Goal: Information Seeking & Learning: Learn about a topic

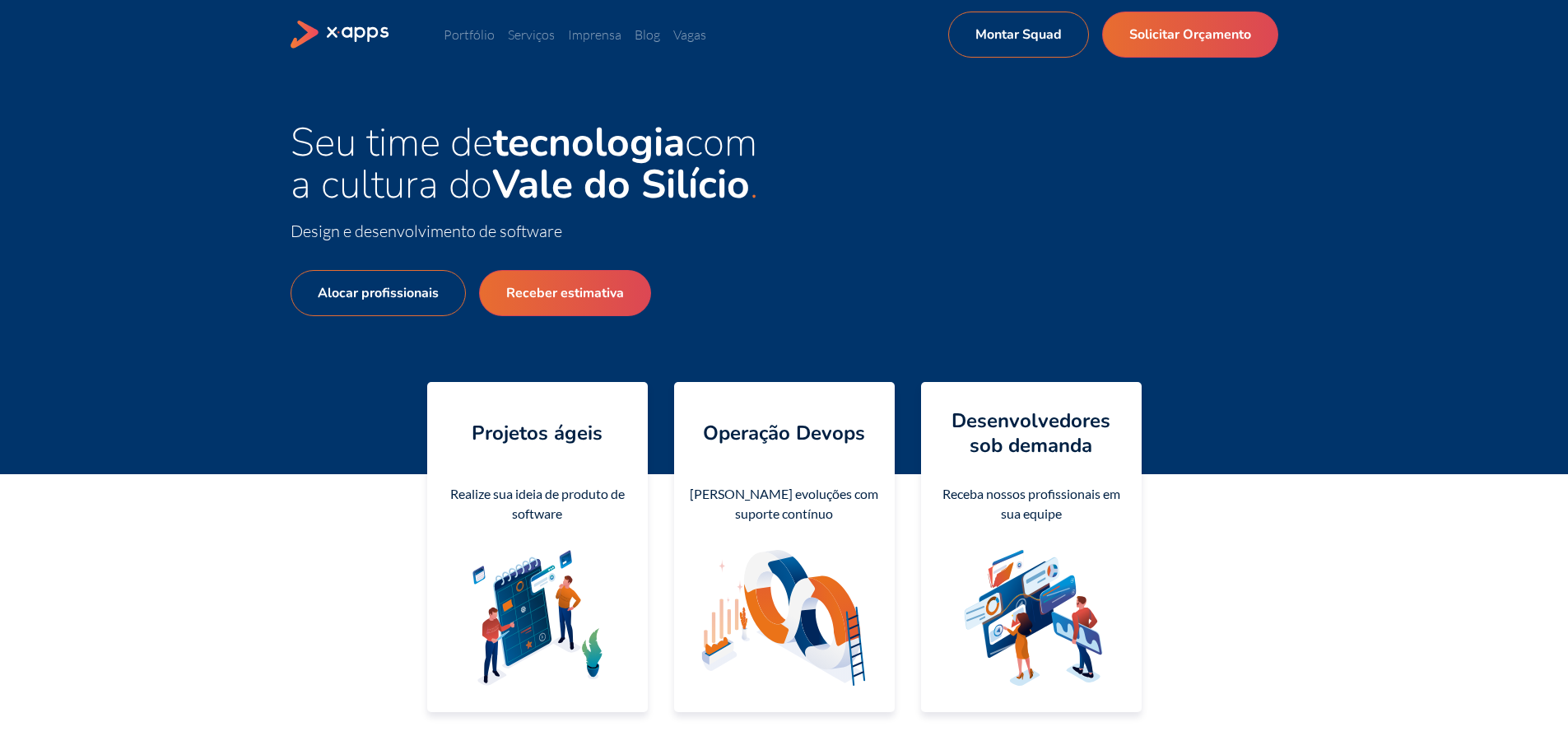
click at [548, 43] on ul "Portfólio Serviços Imprensa Blog Vagas Montar Squad Solicitar Orçamento" at bounding box center [696, 35] width 505 height 19
click at [691, 36] on link "Vagas" at bounding box center [690, 34] width 33 height 16
click at [644, 31] on link "Blog" at bounding box center [648, 34] width 25 height 16
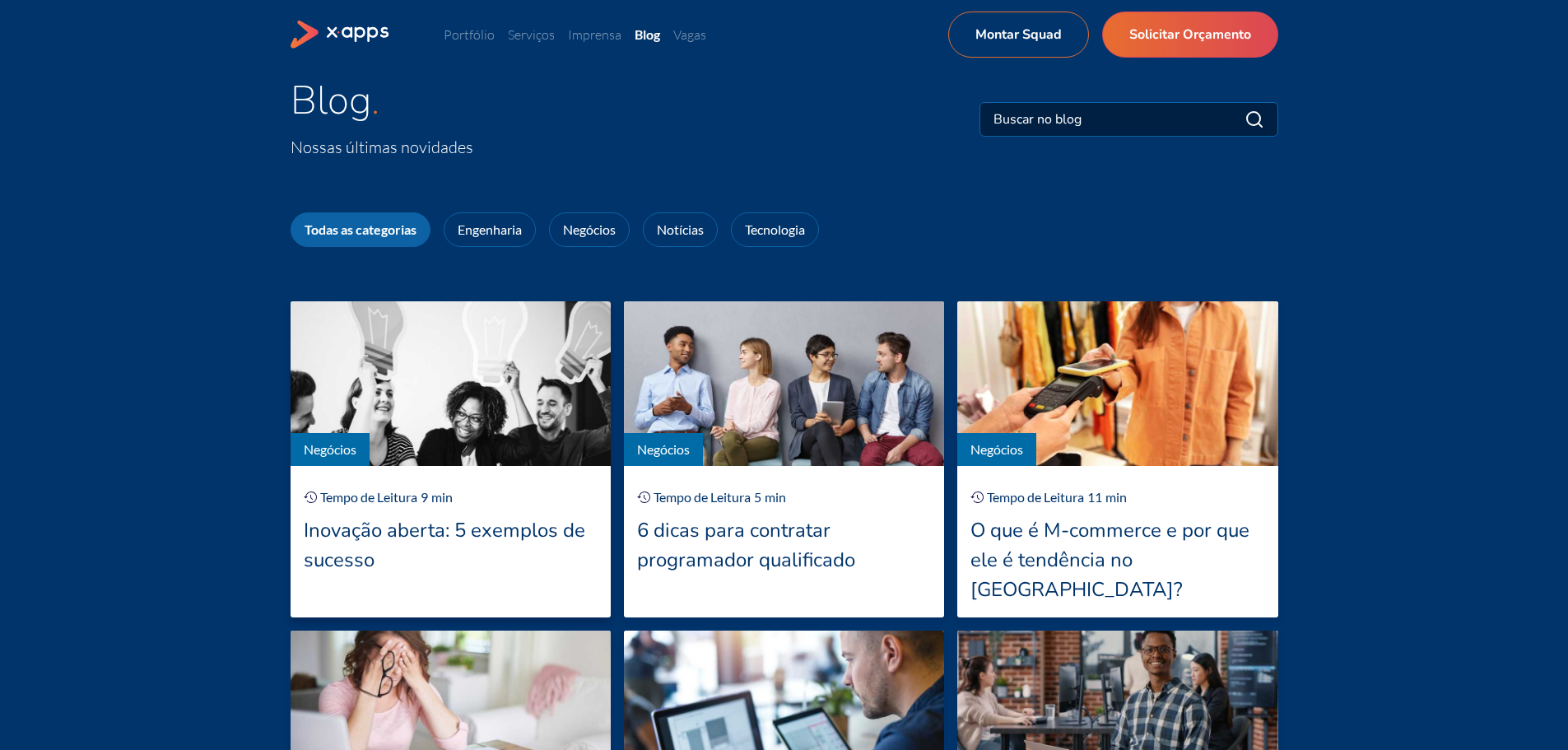
scroll to position [82, 0]
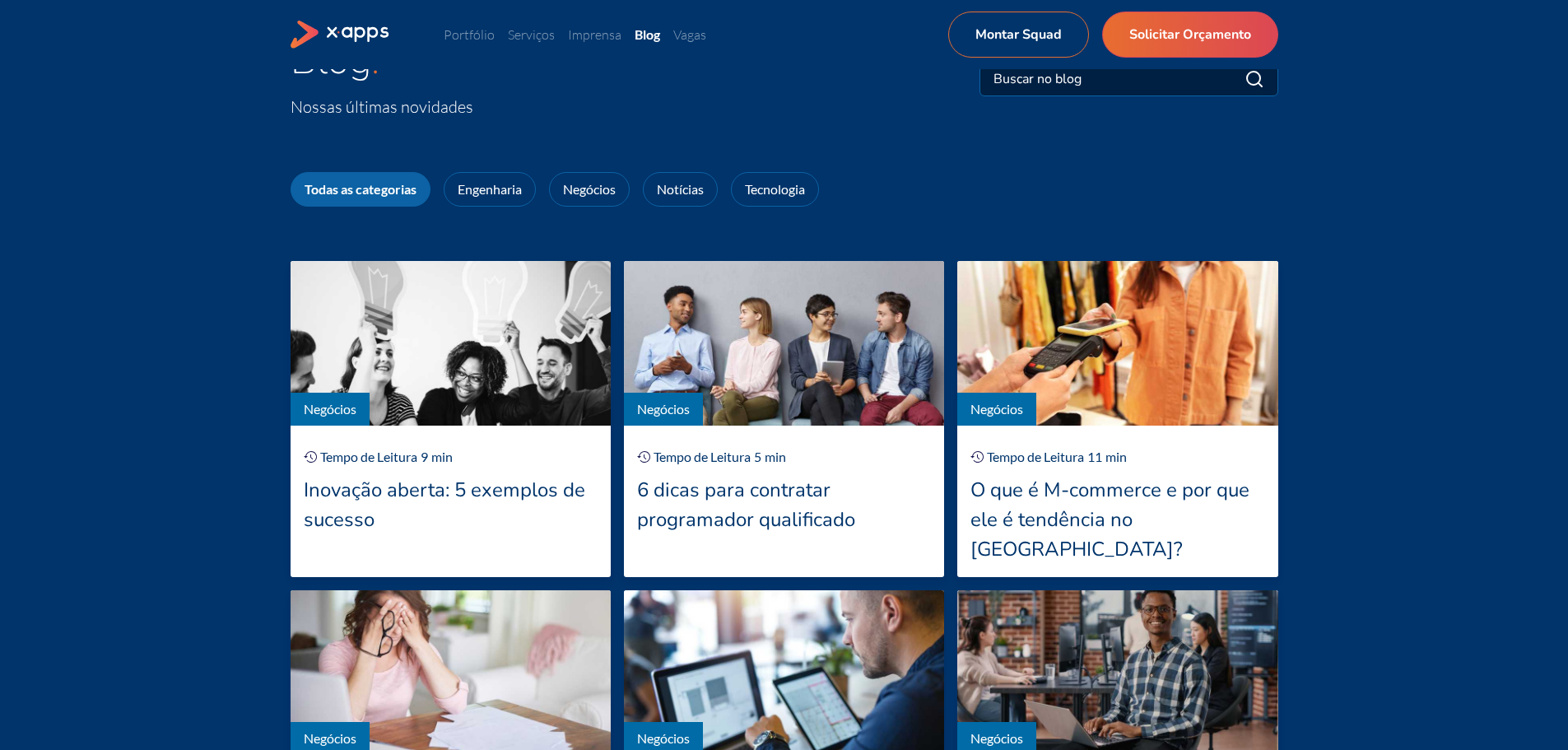
click at [1051, 82] on input at bounding box center [1077, 79] width 167 height 19
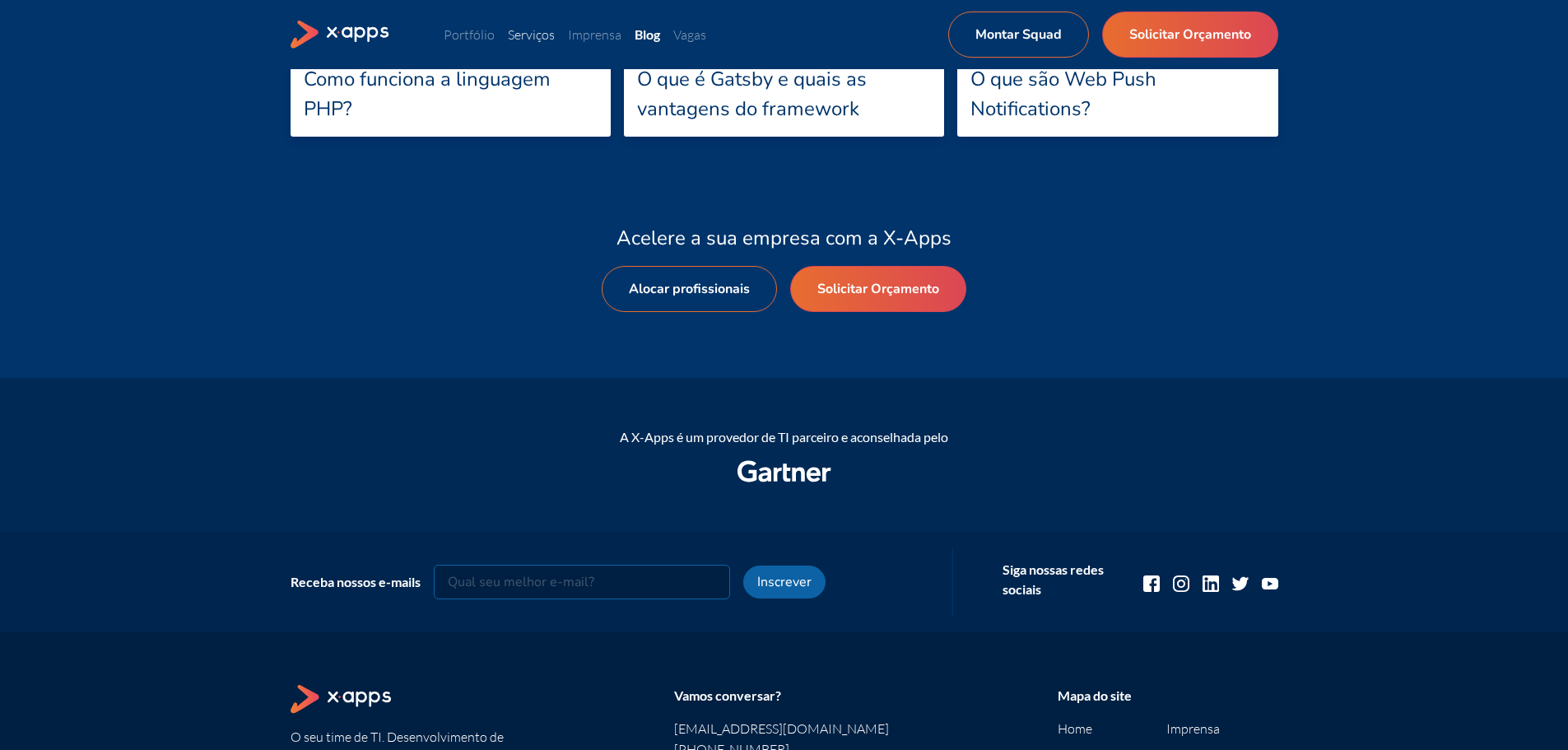
type input "word"
click at [541, 30] on link "Serviços" at bounding box center [531, 34] width 47 height 16
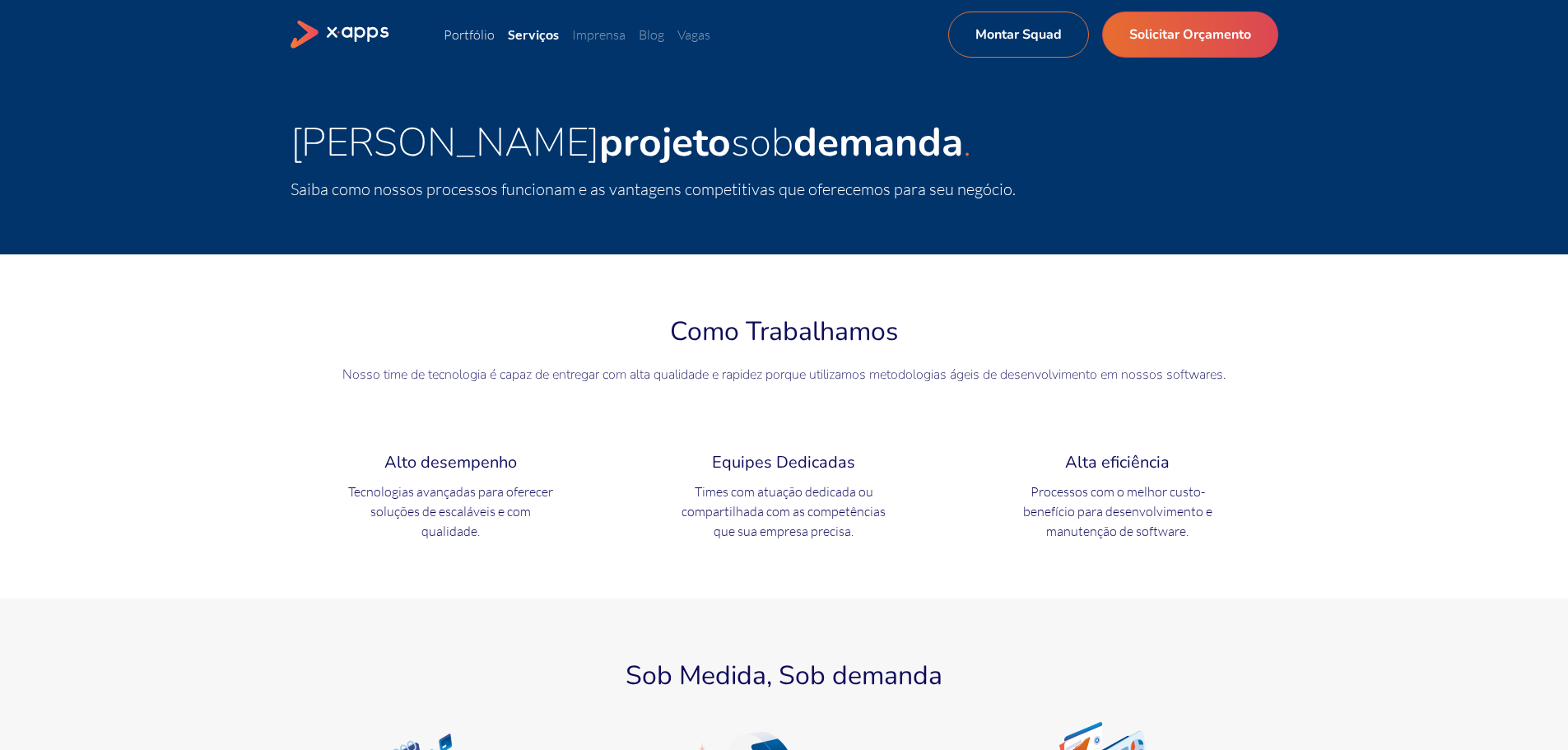
click at [468, 34] on link "Portfólio" at bounding box center [469, 34] width 51 height 16
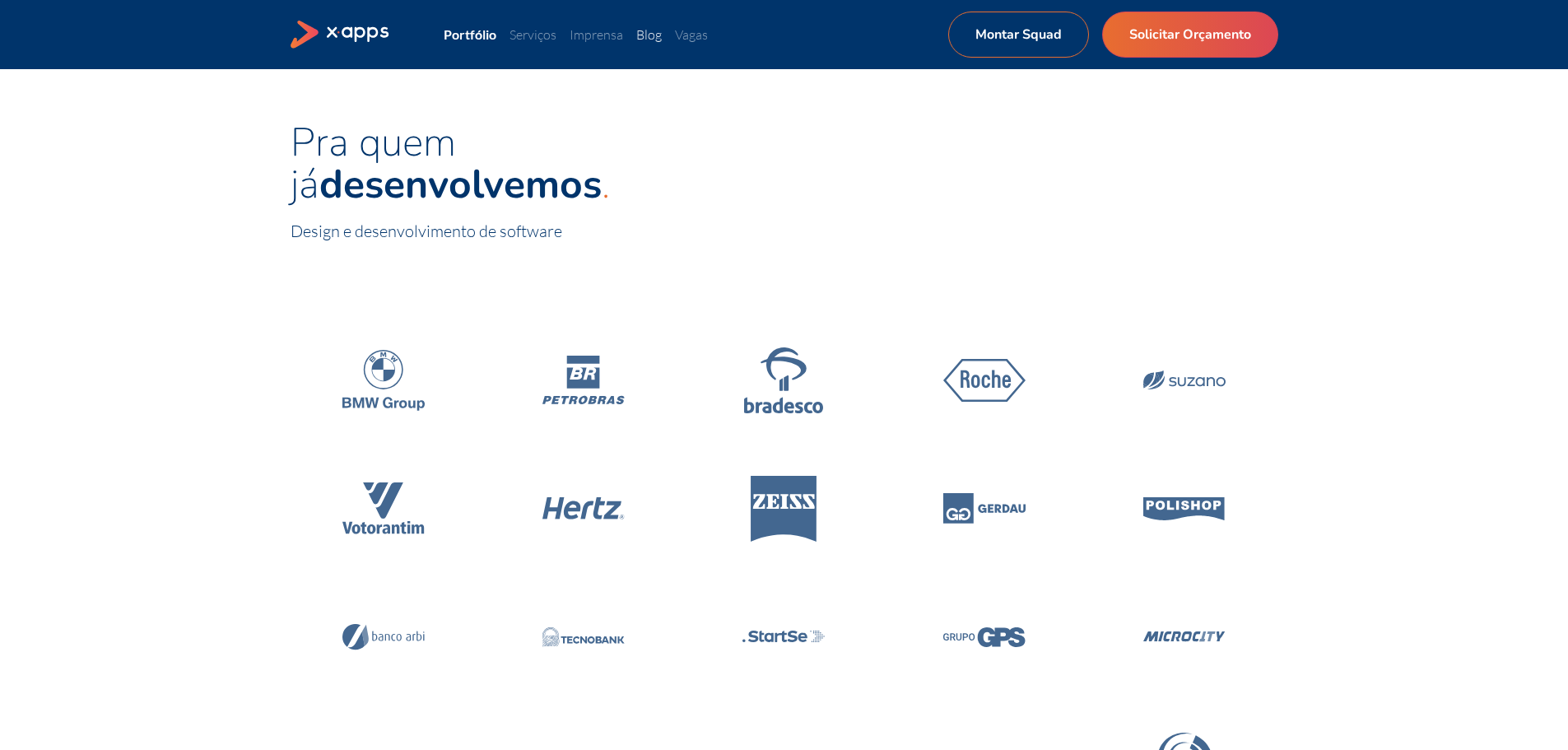
click at [657, 37] on link "Blog" at bounding box center [649, 34] width 25 height 16
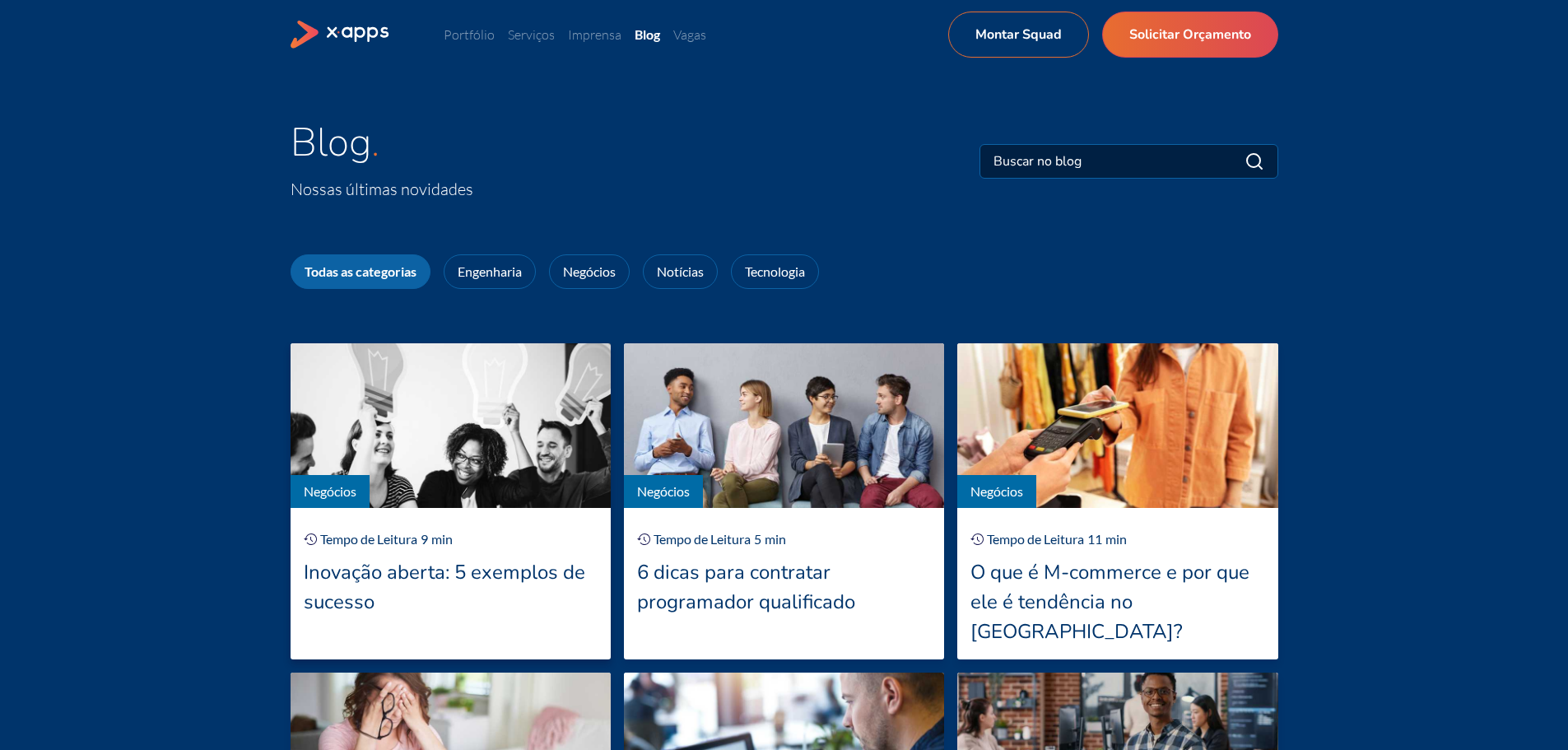
click at [436, 587] on div "Inovação aberta: 5 exemplos de sucesso" at bounding box center [450, 587] width 294 height 59
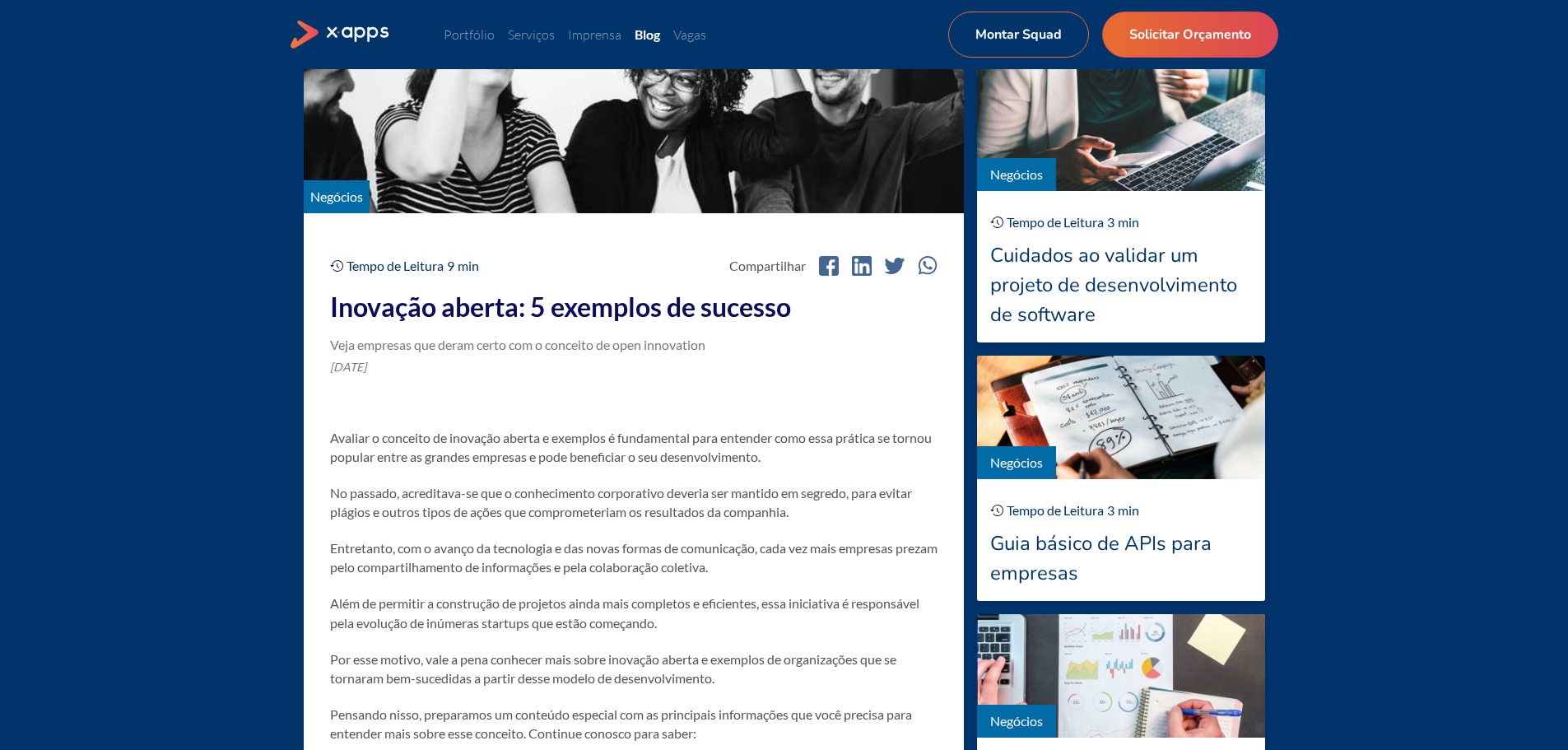
scroll to position [412, 0]
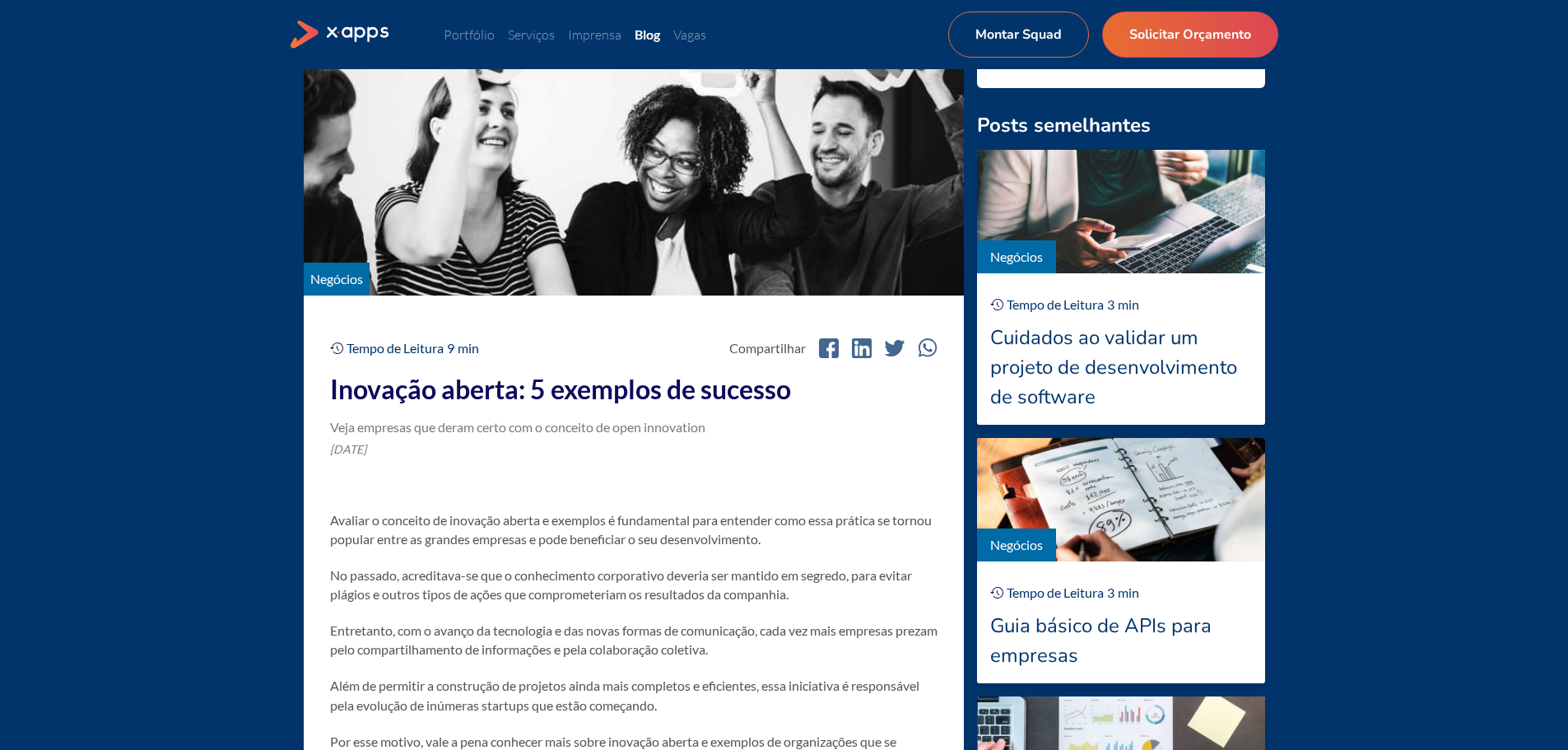
drag, startPoint x: 328, startPoint y: 452, endPoint x: 560, endPoint y: 423, distance: 233.8
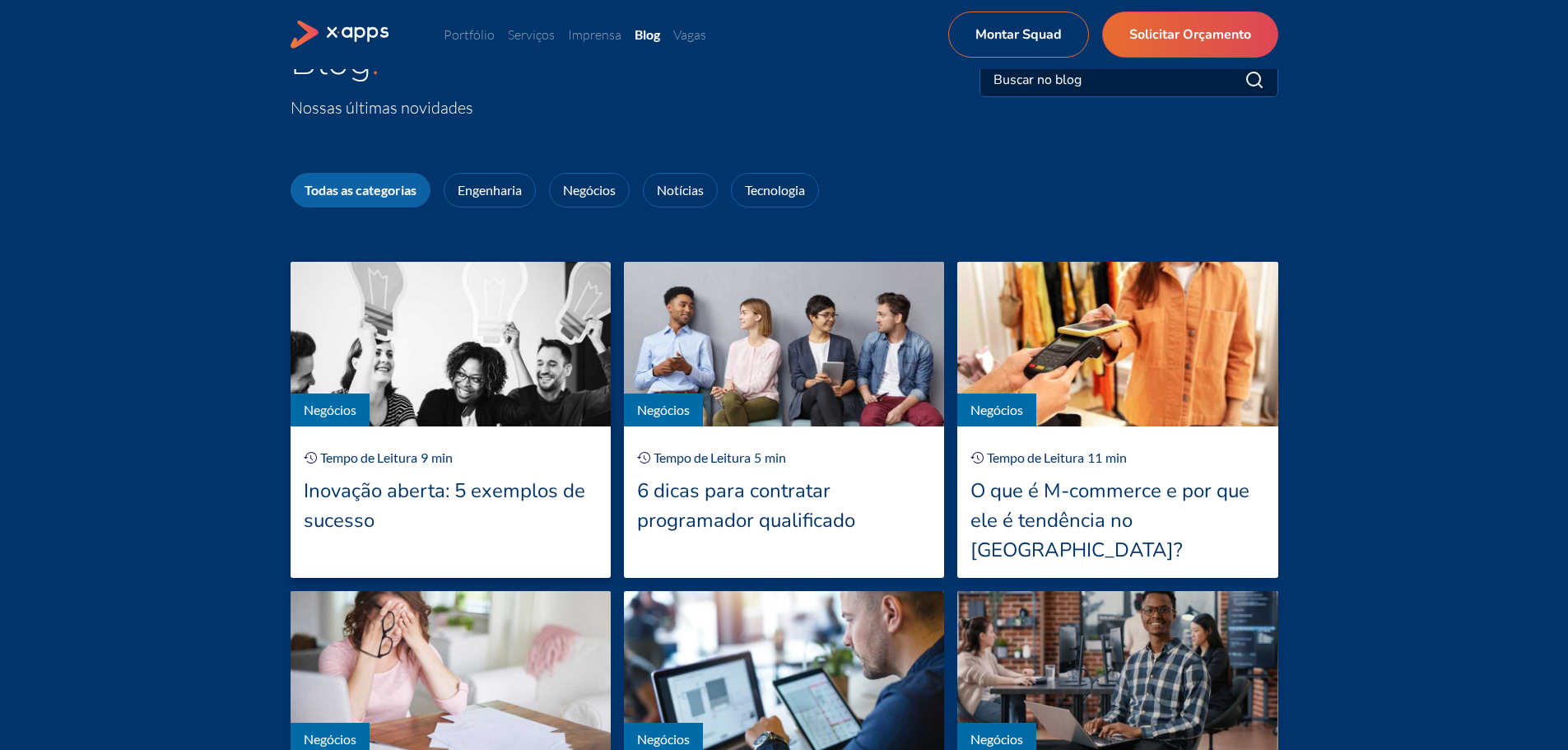
scroll to position [164, 0]
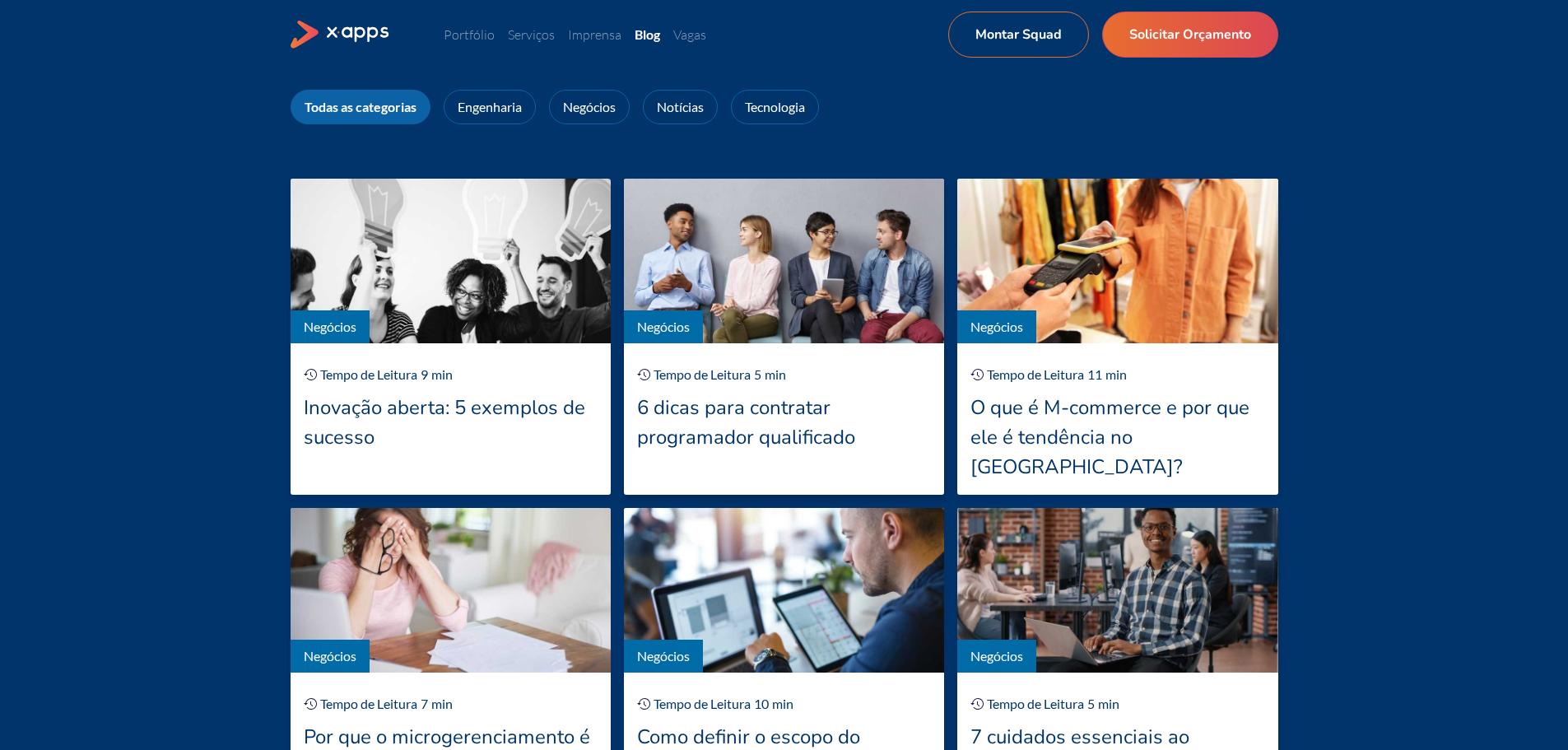
click at [763, 409] on div "6 dicas para contratar programador qualificado" at bounding box center [784, 421] width 294 height 59
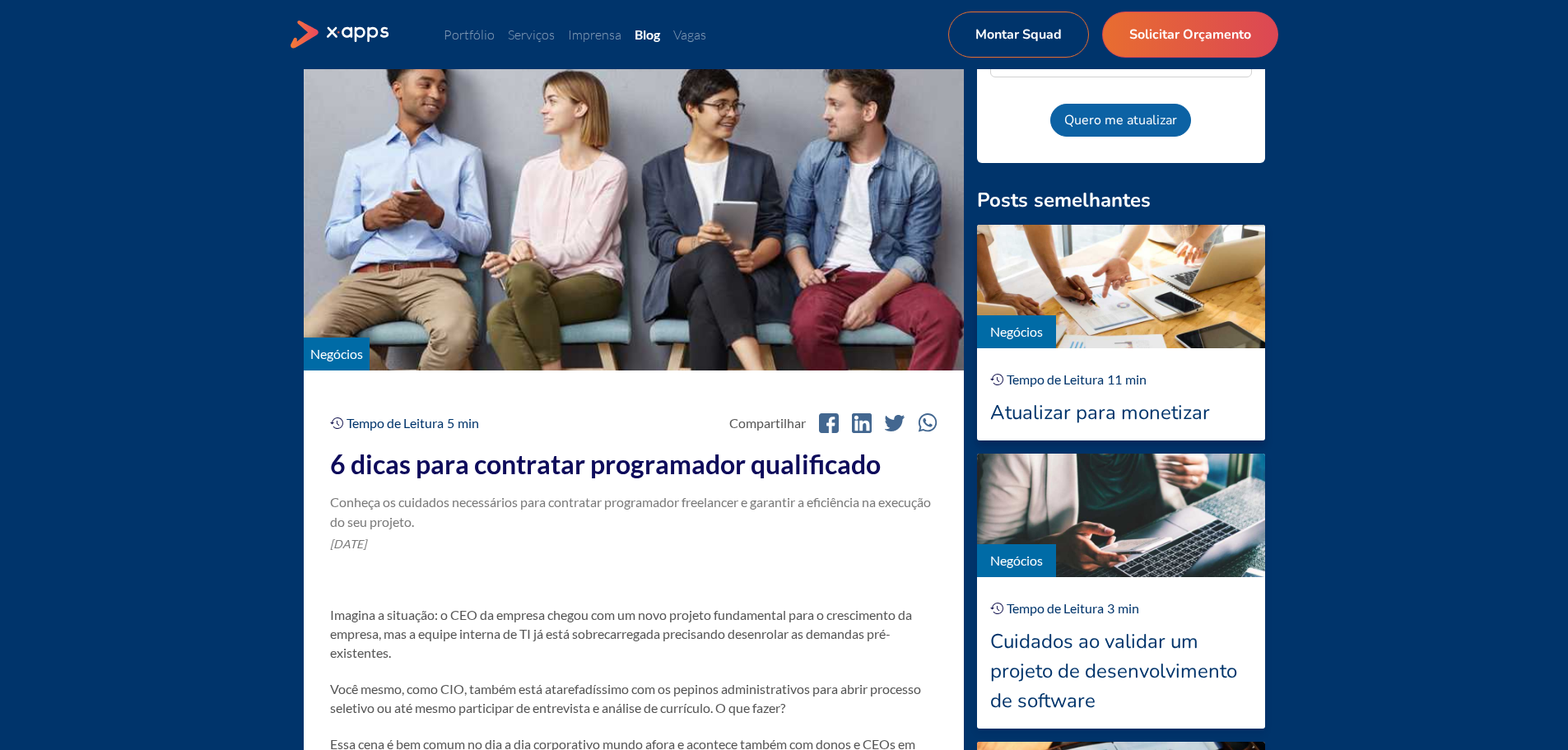
scroll to position [330, 0]
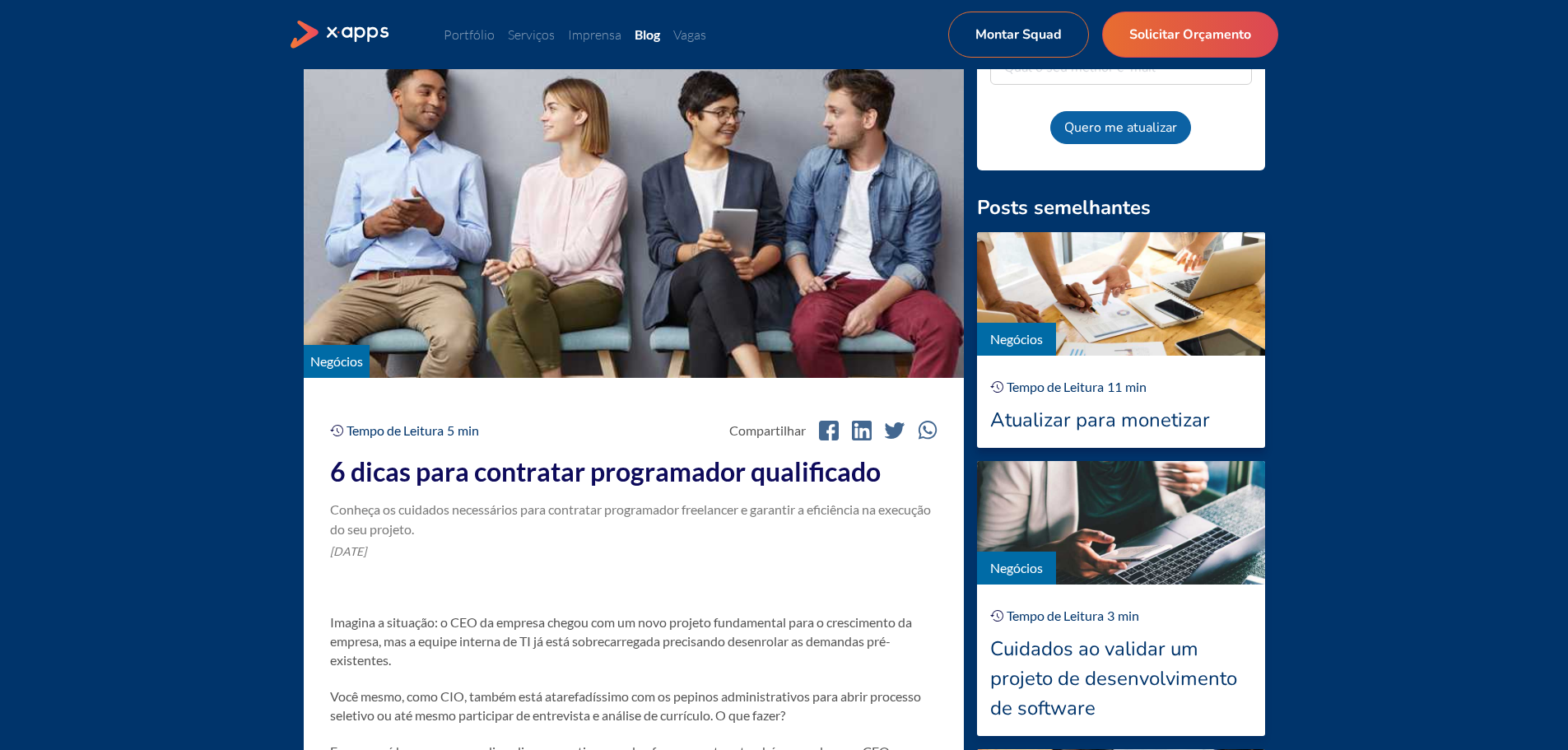
click at [1050, 424] on div "Atualizar para monetizar" at bounding box center [1120, 419] width 262 height 30
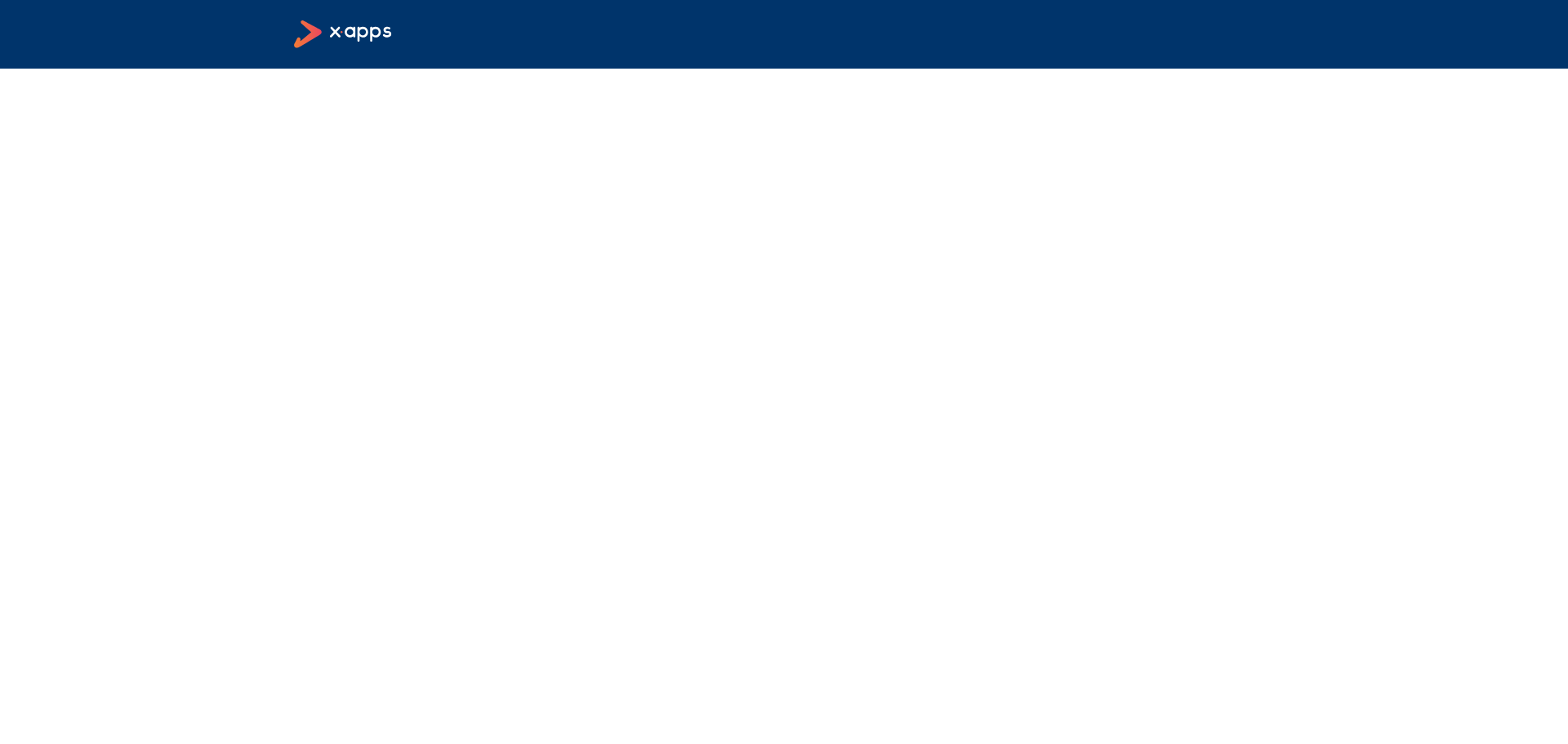
click at [358, 34] on icon at bounding box center [344, 35] width 100 height 29
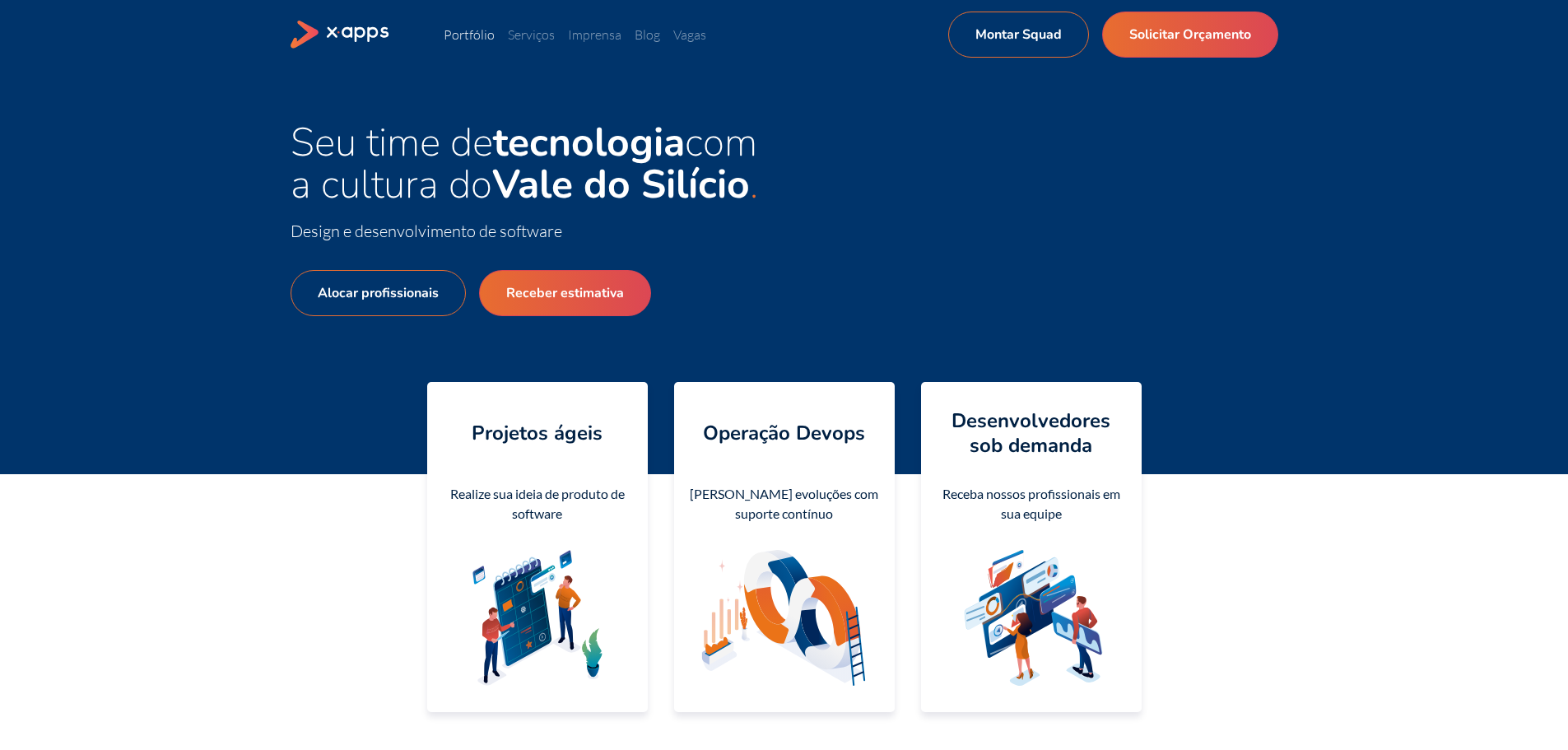
click at [490, 31] on link "Portfólio" at bounding box center [469, 34] width 51 height 16
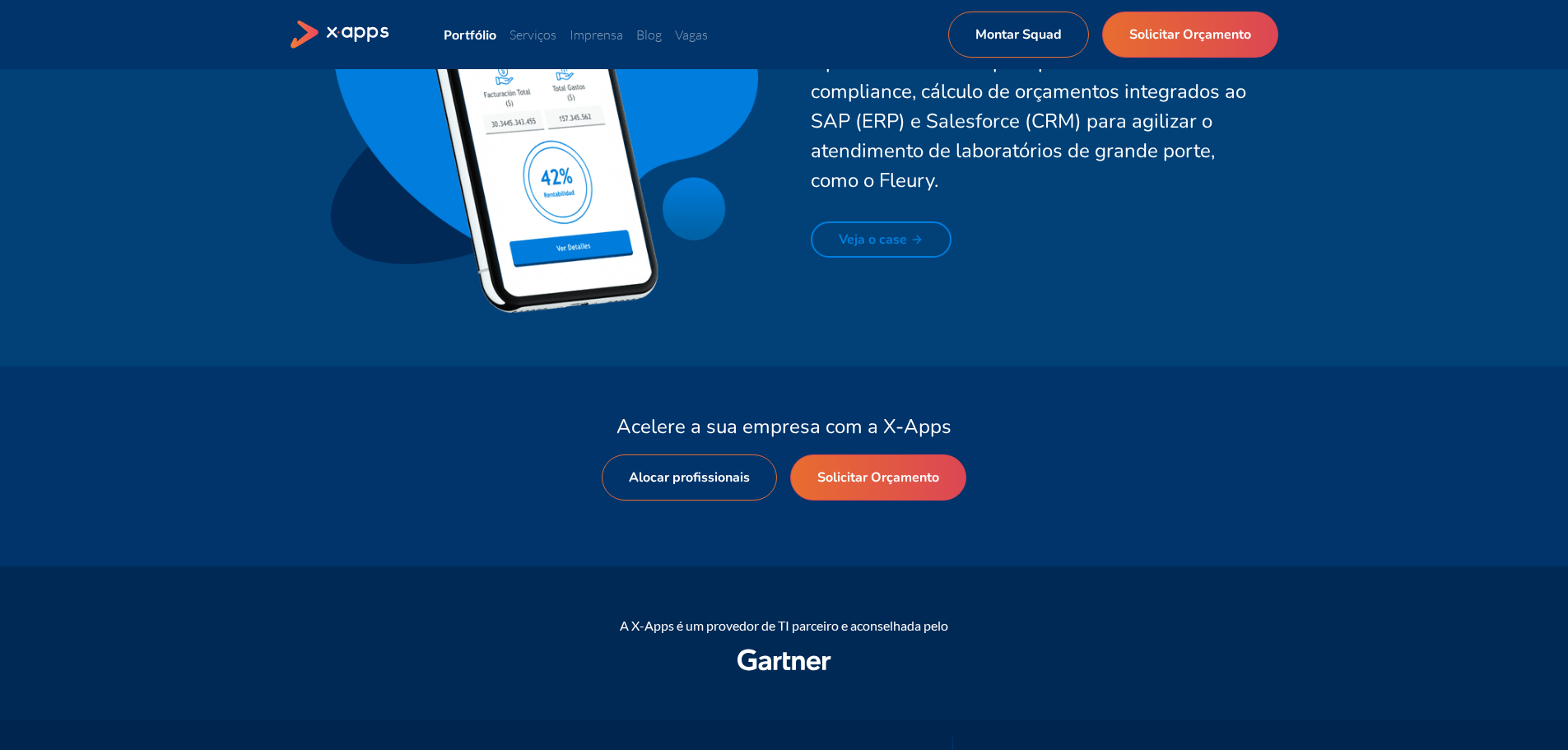
scroll to position [3621, 0]
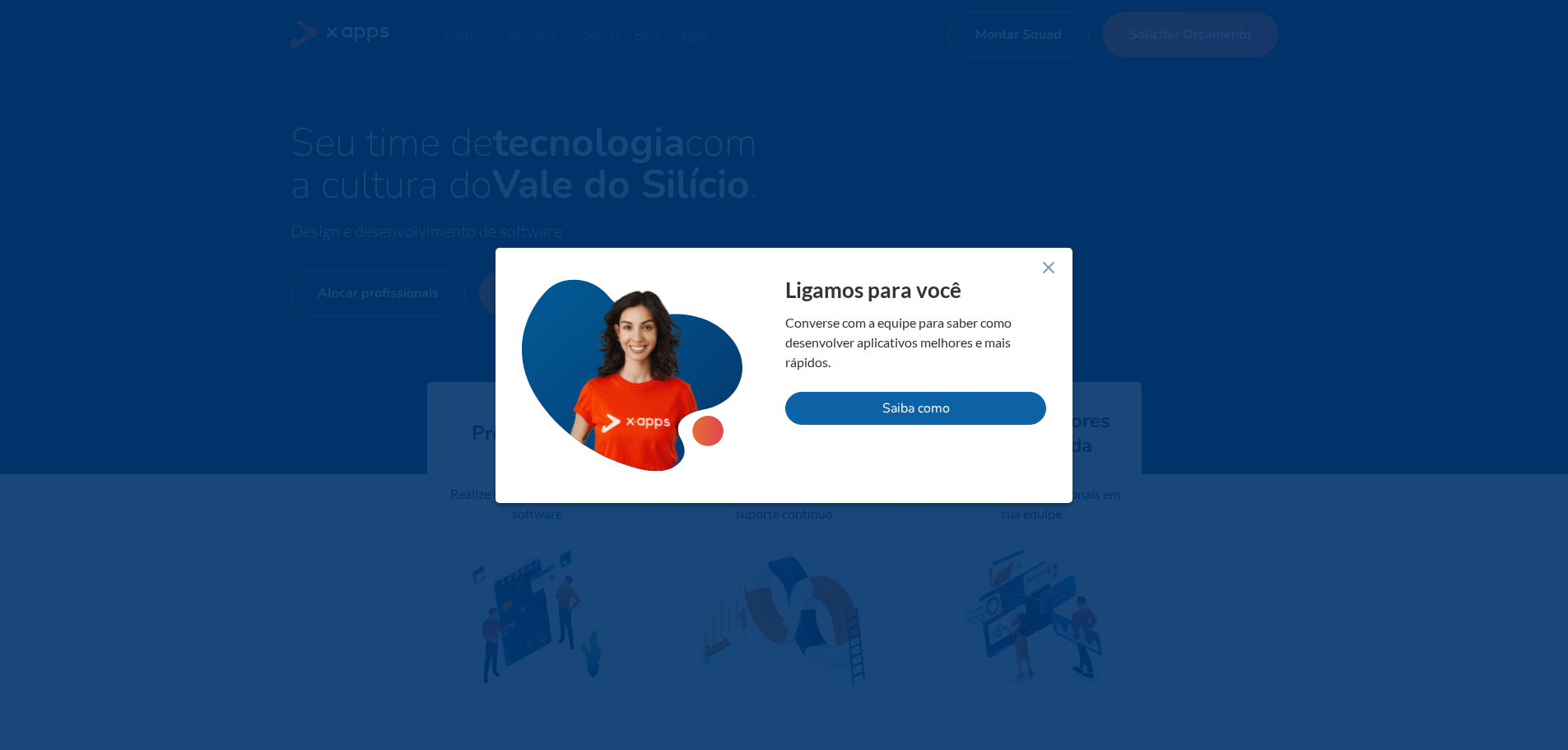
drag, startPoint x: 1039, startPoint y: 258, endPoint x: 1045, endPoint y: 265, distance: 9.2
click at [1042, 260] on icon at bounding box center [1049, 268] width 19 height 19
